Goal: Information Seeking & Learning: Compare options

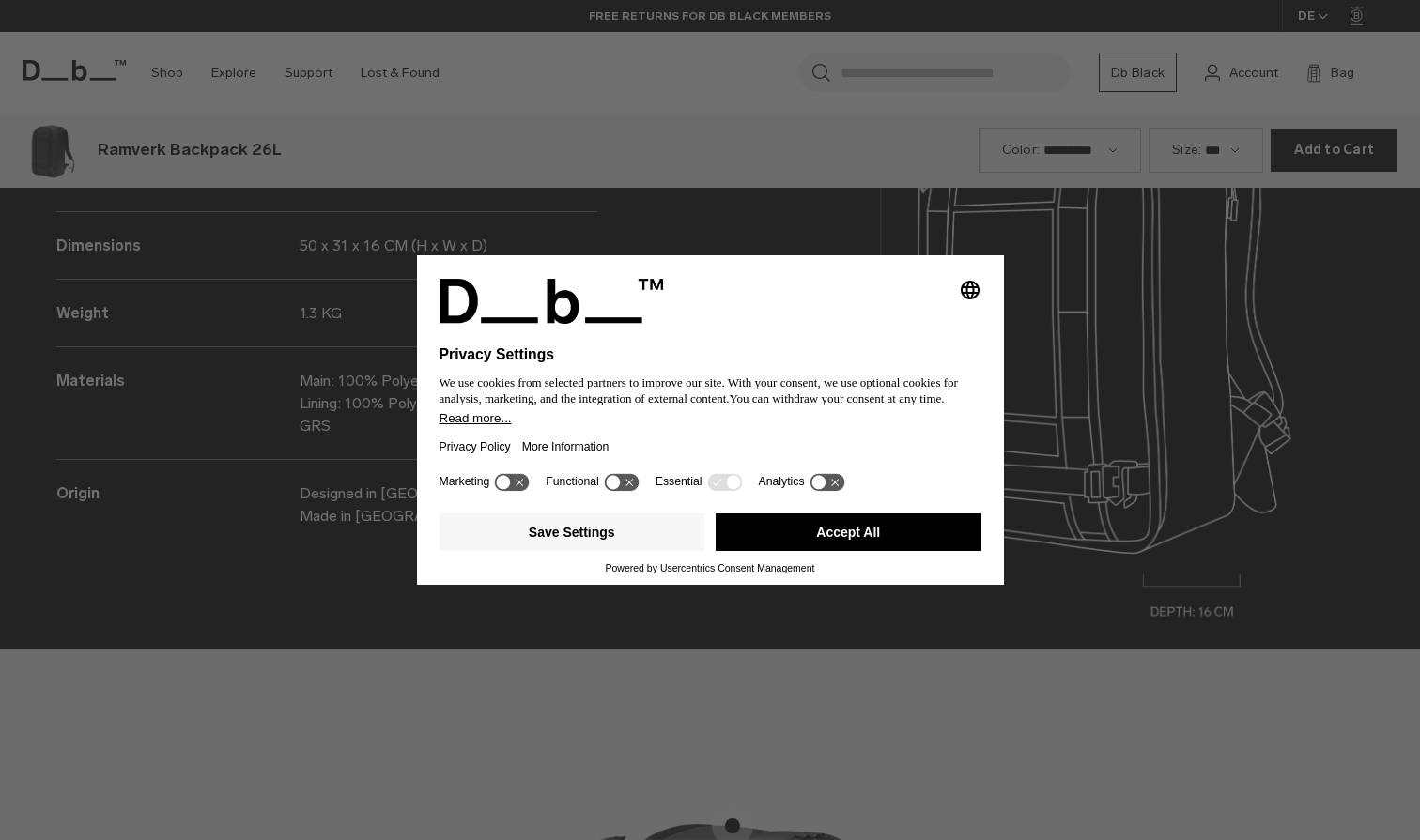
scroll to position [2520, 0]
